Goal: Transaction & Acquisition: Purchase product/service

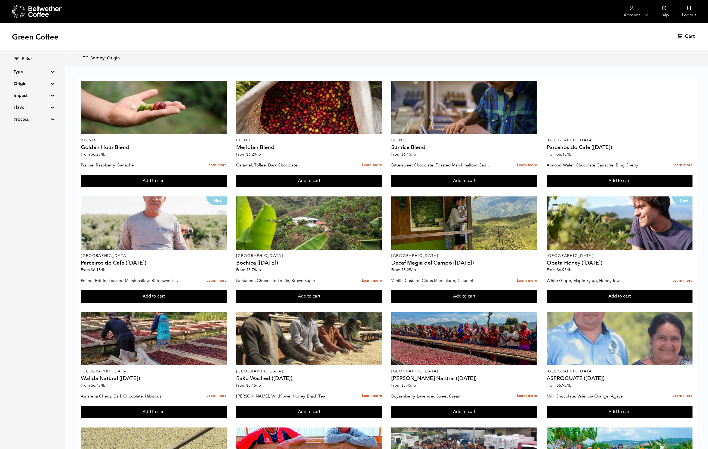
scroll to position [188, 0]
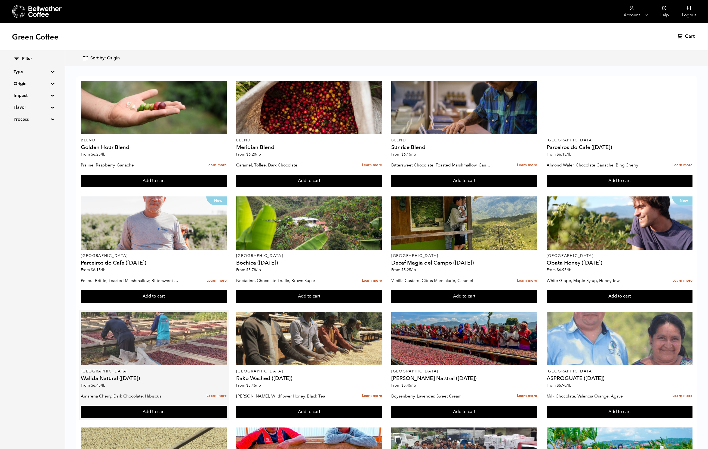
click at [206, 312] on div at bounding box center [154, 338] width 146 height 53
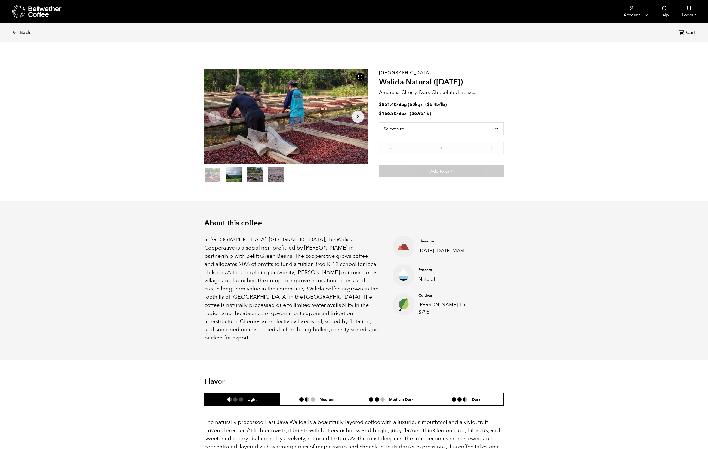
scroll to position [237, 269]
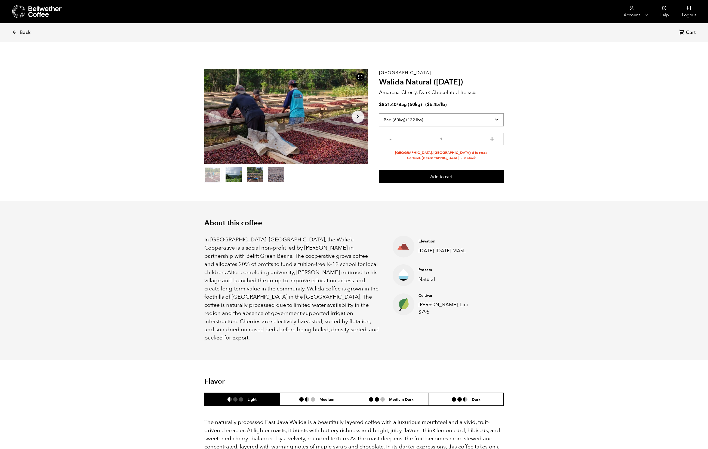
select select "box"
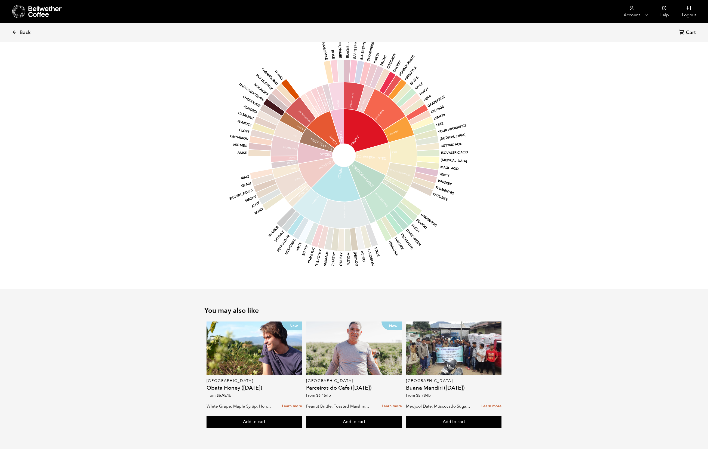
scroll to position [357, 0]
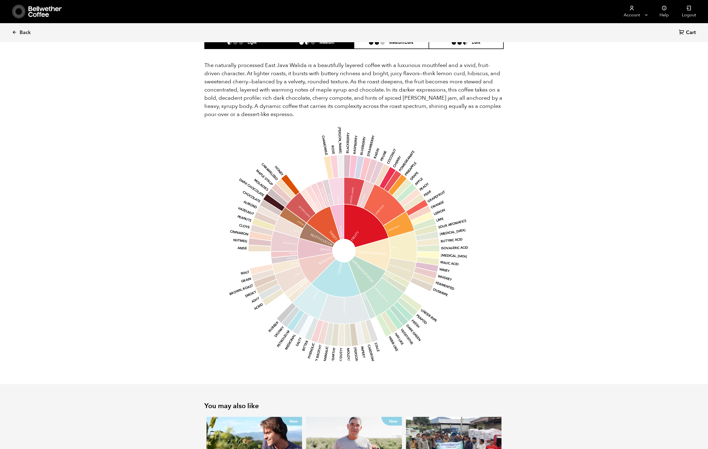
click at [332, 45] on h6 "Medium" at bounding box center [327, 42] width 15 height 5
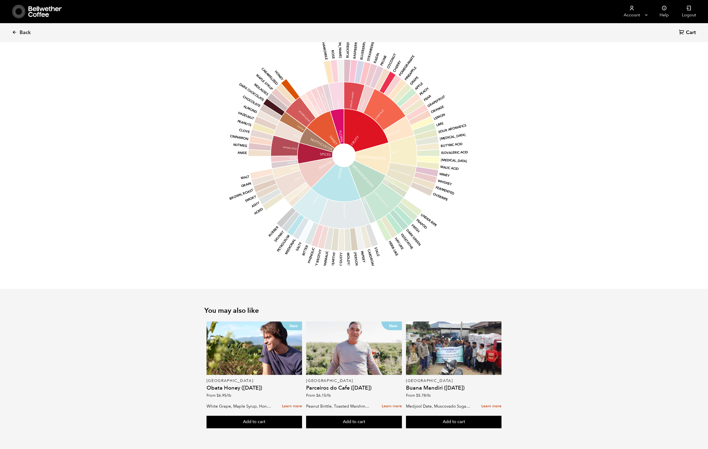
scroll to position [501, 0]
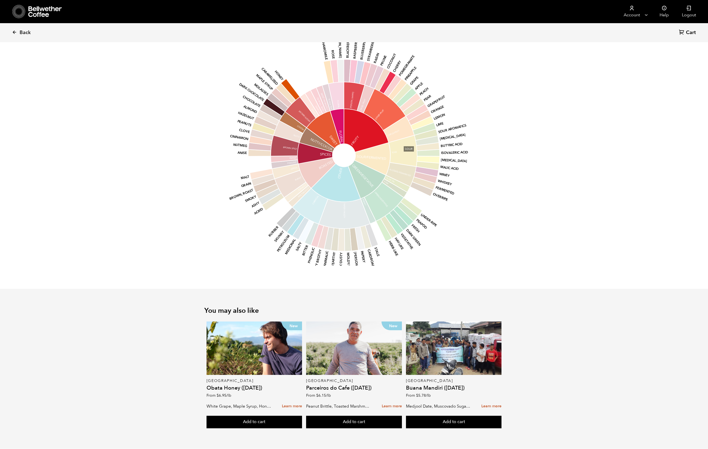
click at [412, 167] on icon at bounding box center [403, 150] width 29 height 31
click at [355, 167] on circle at bounding box center [343, 155] width 23 height 23
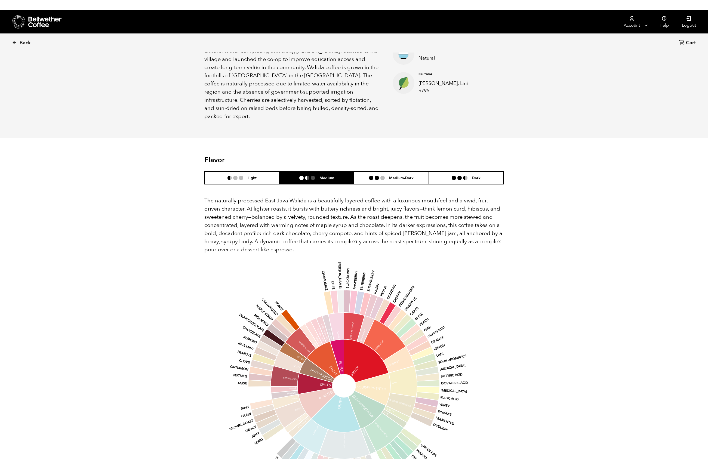
scroll to position [0, 0]
